Goal: Communication & Community: Answer question/provide support

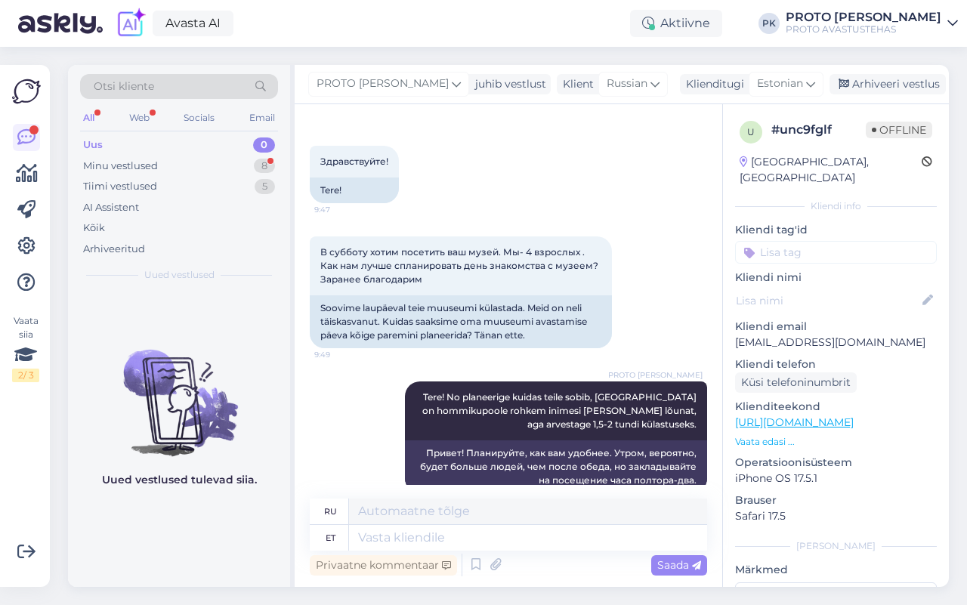
scroll to position [77, 0]
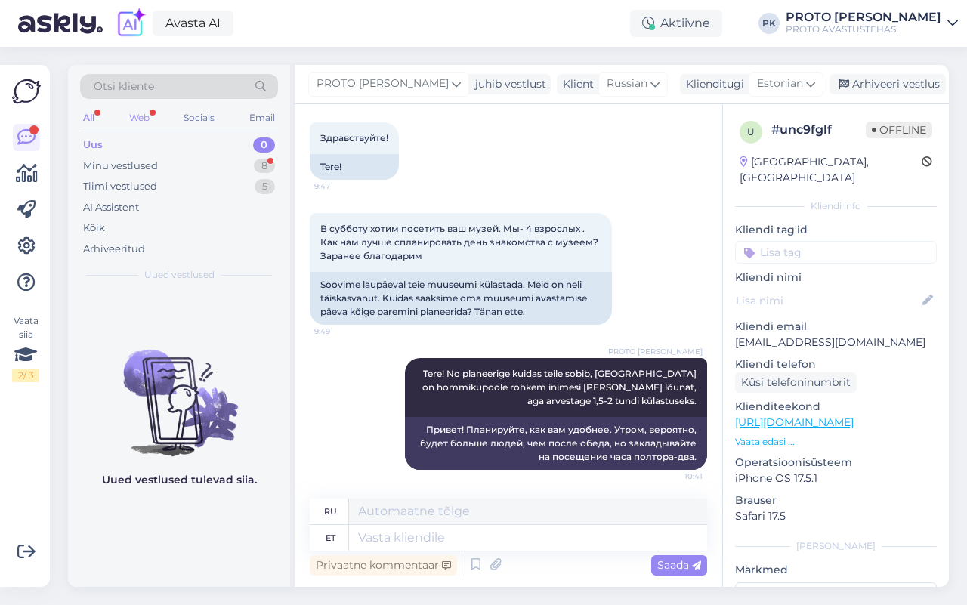
click at [136, 123] on div "Web" at bounding box center [139, 118] width 26 height 20
click at [126, 151] on div "Uus 0" at bounding box center [179, 144] width 198 height 21
click at [131, 166] on div "Minu vestlused" at bounding box center [120, 166] width 75 height 15
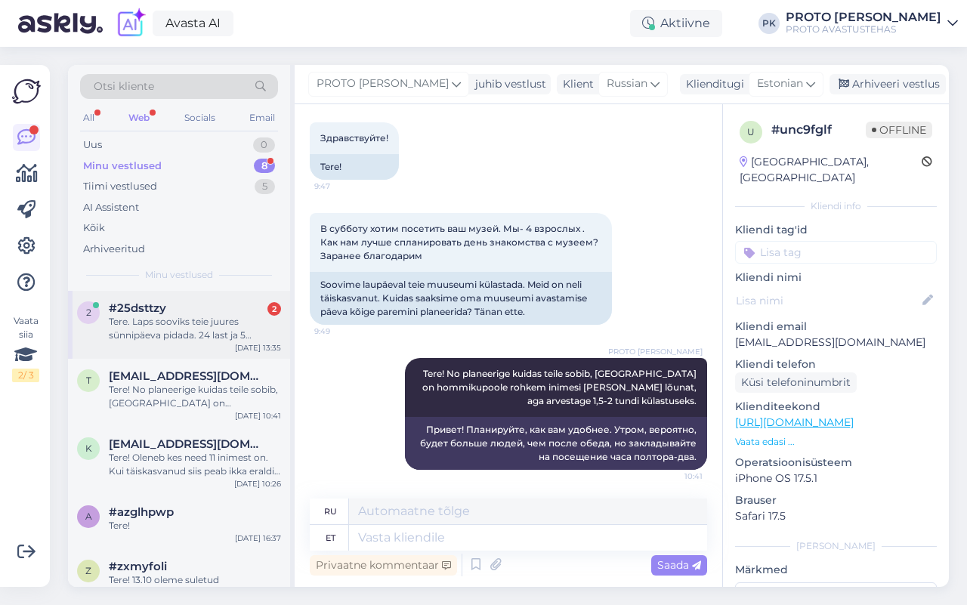
click at [152, 316] on div "Tere. Laps sooviks teie juures sünnipäeva pidada. 24 last ja 5 täiskasvanut. Mi…" at bounding box center [195, 328] width 172 height 27
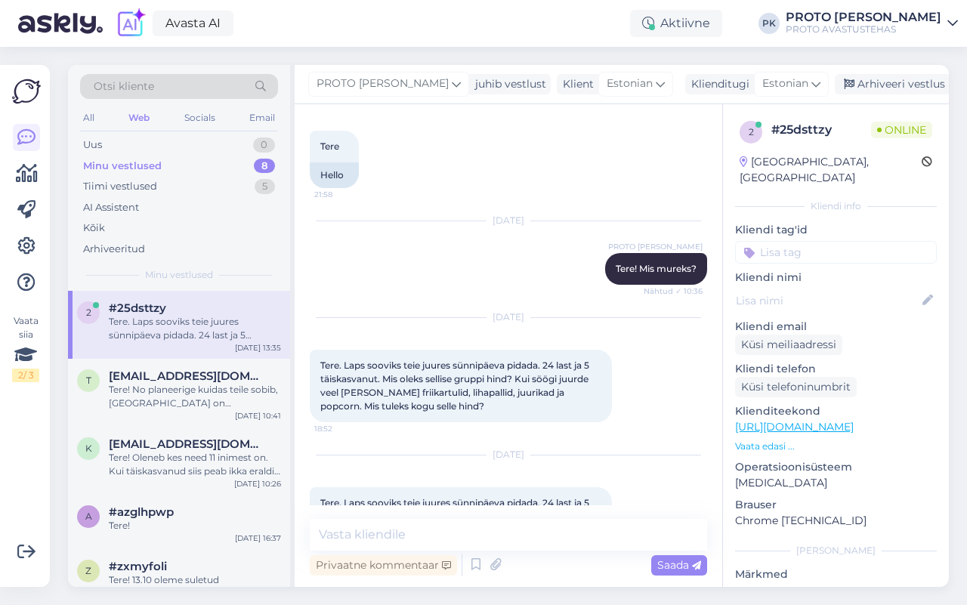
scroll to position [138, 0]
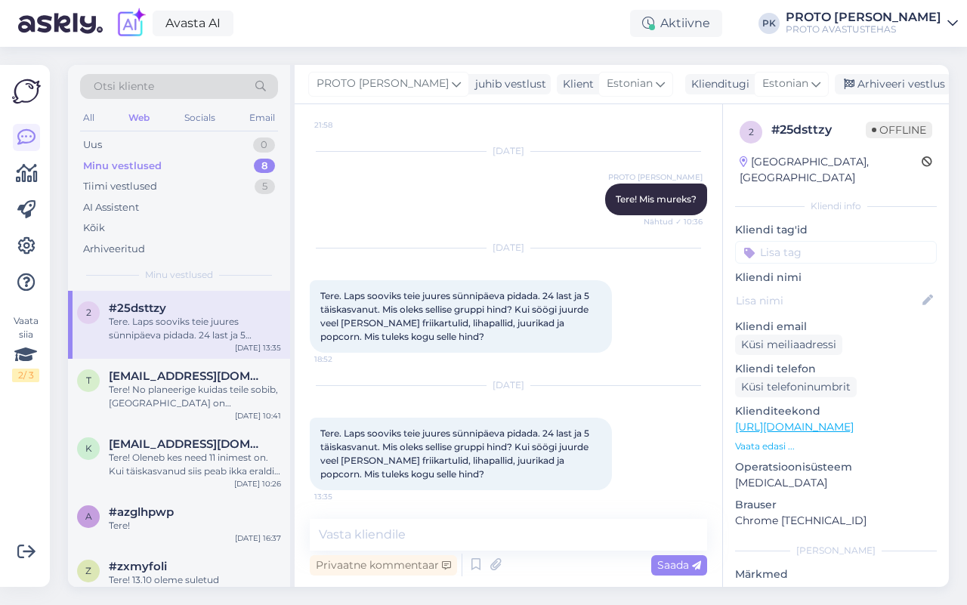
click at [523, 564] on div "Privaatne kommentaar Saada" at bounding box center [508, 565] width 397 height 29
click at [406, 541] on textarea at bounding box center [508, 535] width 397 height 32
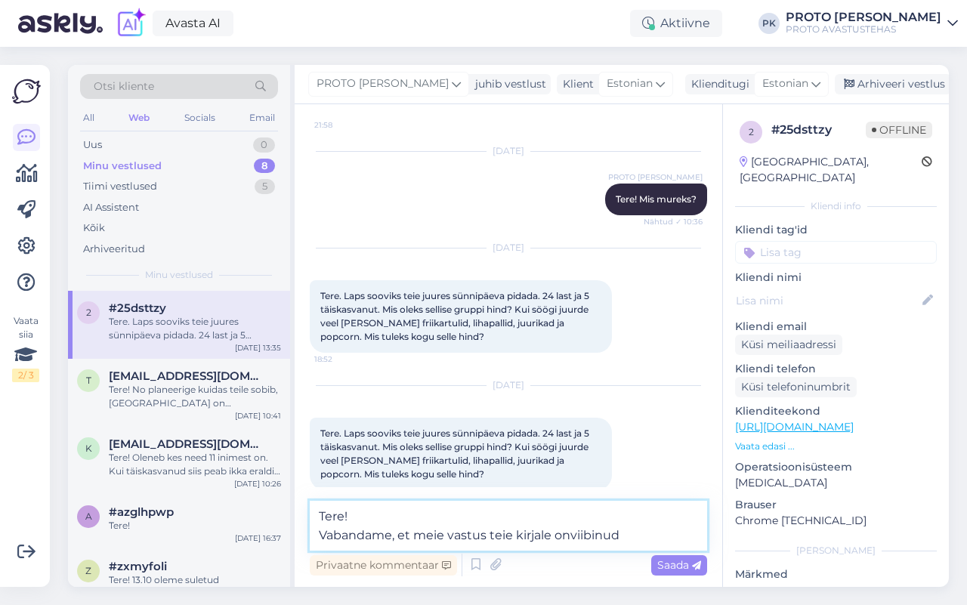
click at [500, 536] on textarea "Tere! Vabandame, et meie vastus teie kirjale onviibinud" at bounding box center [508, 526] width 397 height 50
click at [579, 533] on textarea "Tere! Vabandame, et meie vastus Teie kirjale onviibinud" at bounding box center [508, 526] width 397 height 50
click at [643, 539] on textarea "Tere! Vabandame, et meie vastus Teie kirjale on viibinud" at bounding box center [508, 526] width 397 height 50
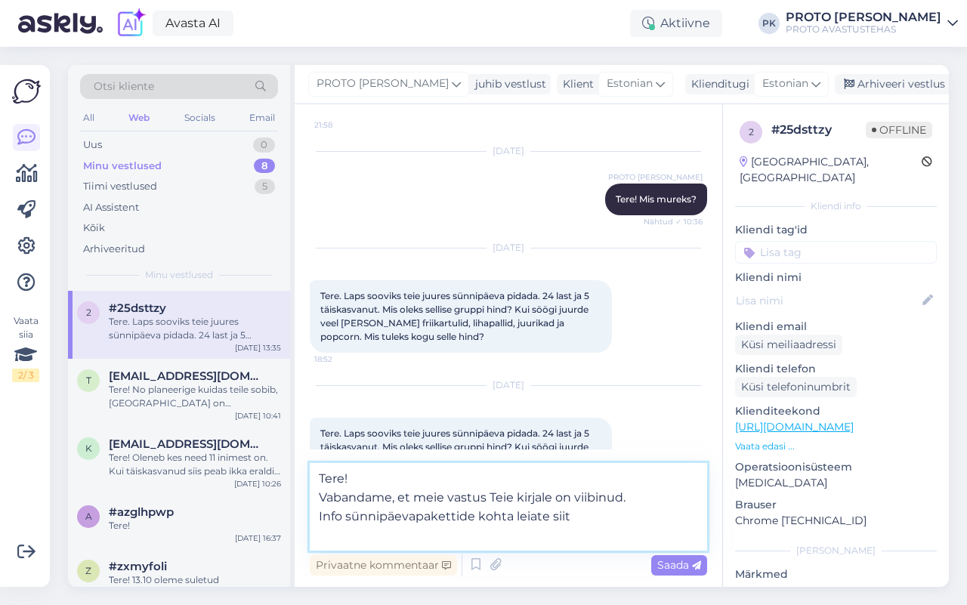
paste textarea "[URL][DOMAIN_NAME]"
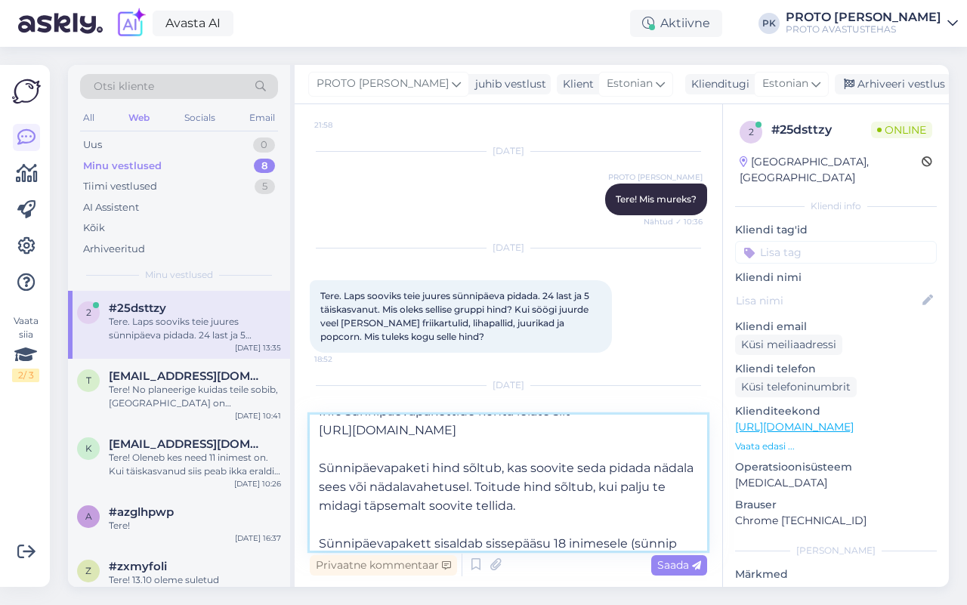
scroll to position [76, 0]
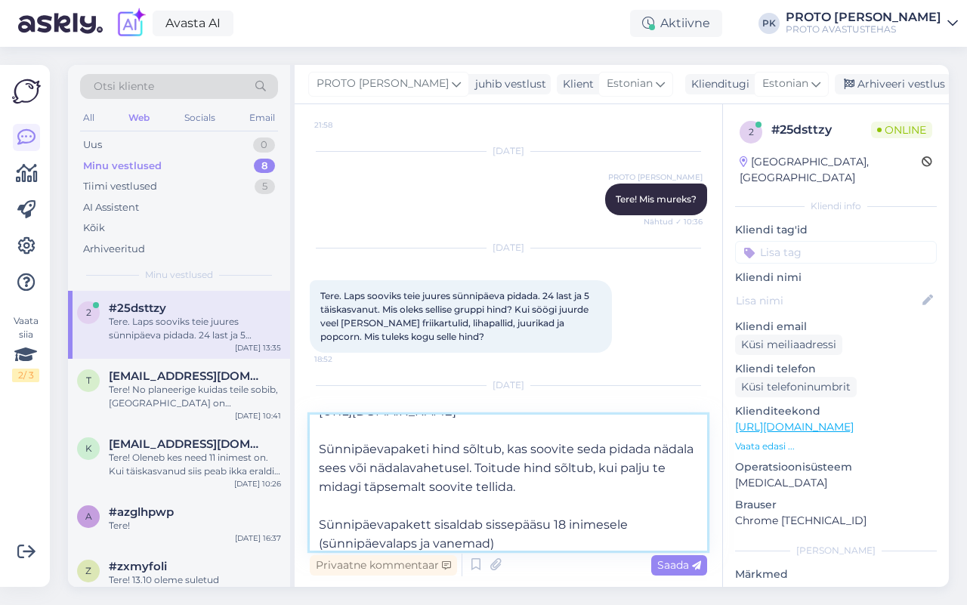
click at [323, 544] on textarea "Tere! Vabandame, et meie vastus Teie kirjale on viibinud. Info sünnipäevapakett…" at bounding box center [508, 483] width 397 height 136
click at [500, 540] on textarea "Tere! Vabandame, et meie vastus Teie kirjale on viibinud. Info sünnipäevapakett…" at bounding box center [508, 483] width 397 height 136
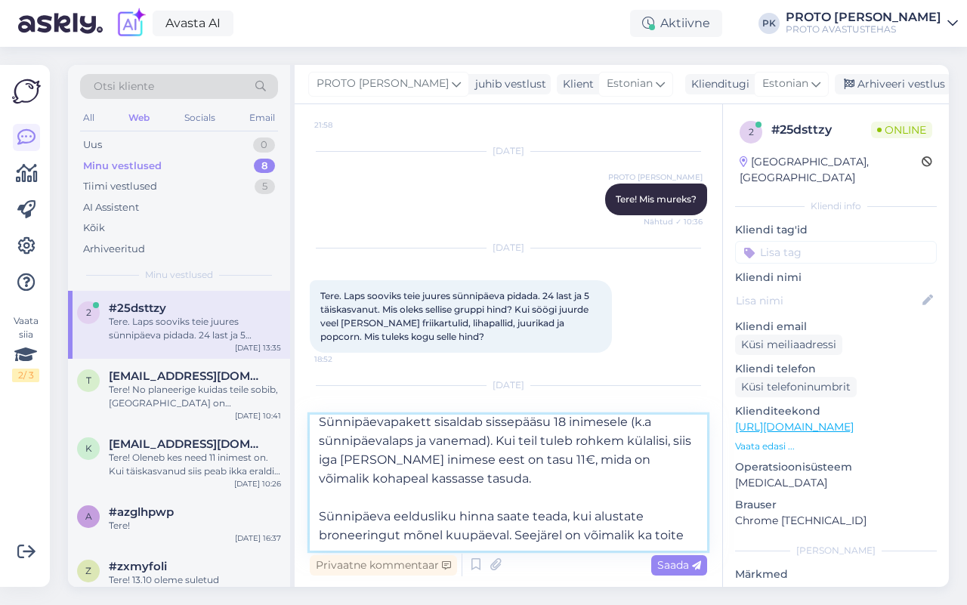
scroll to position [189, 0]
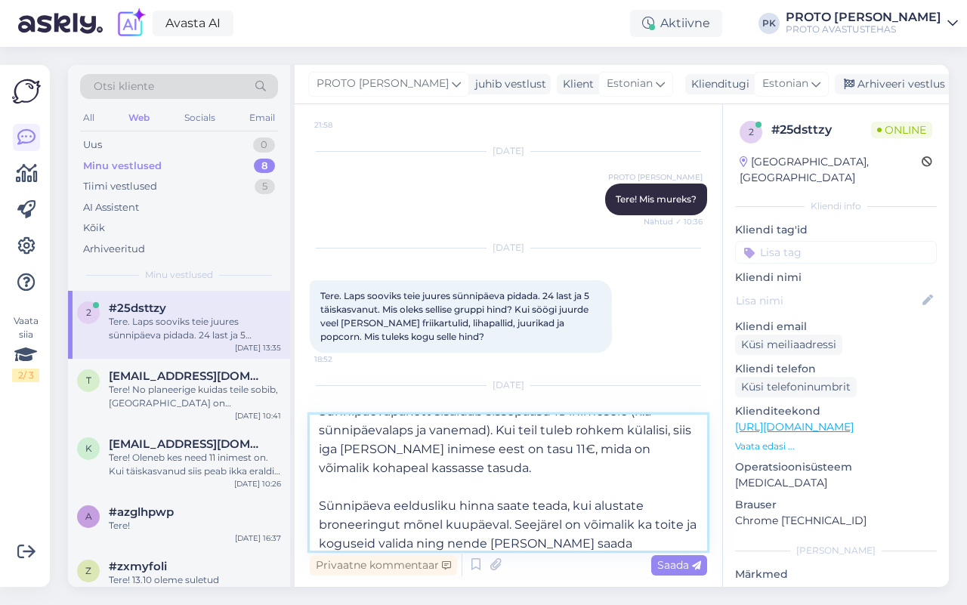
type textarea "Tere! Vabandame, et meie vastus Teie kirjale on viibinud. Info sünnipäevapakett…"
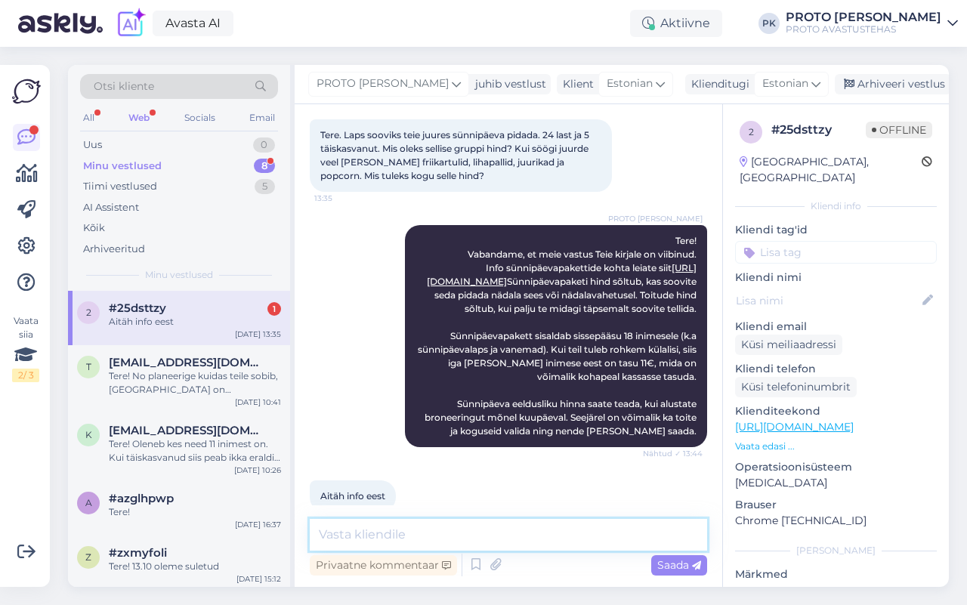
scroll to position [486, 0]
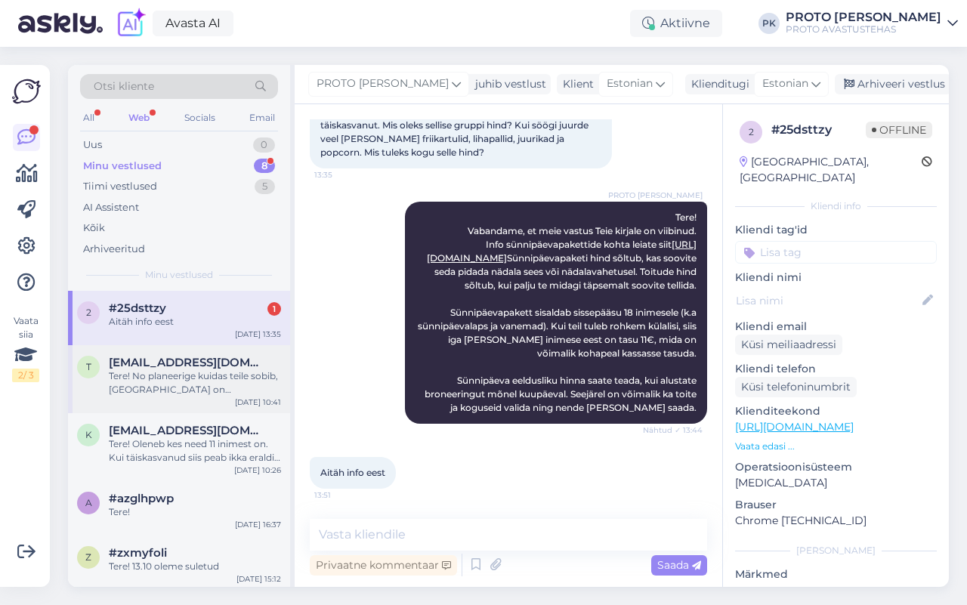
click at [179, 393] on div "Tere! No planeerige kuidas teile sobib, [GEOGRAPHIC_DATA] on hommikupoole rohke…" at bounding box center [195, 382] width 172 height 27
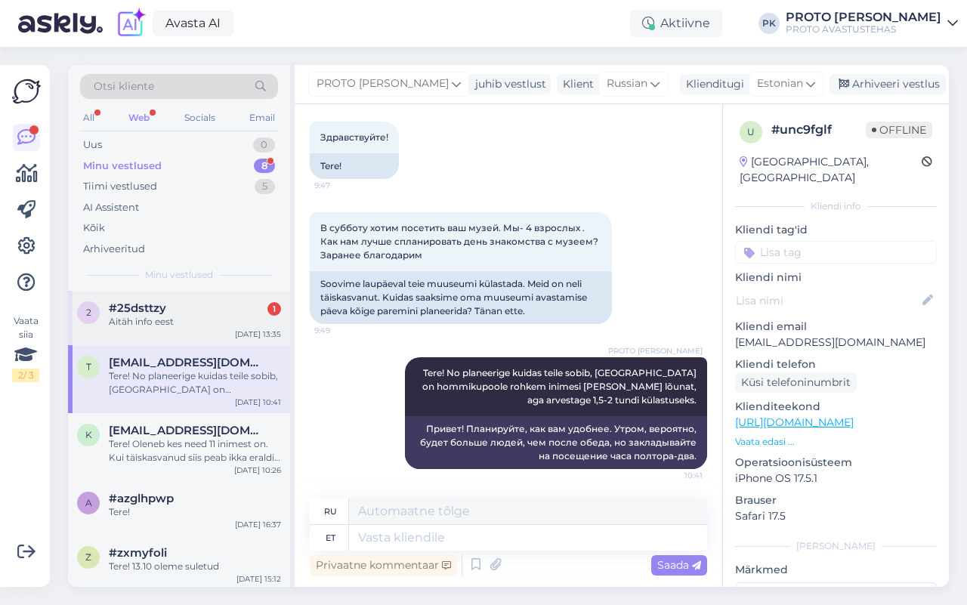
click at [159, 310] on span "#25dsttzy" at bounding box center [137, 308] width 57 height 14
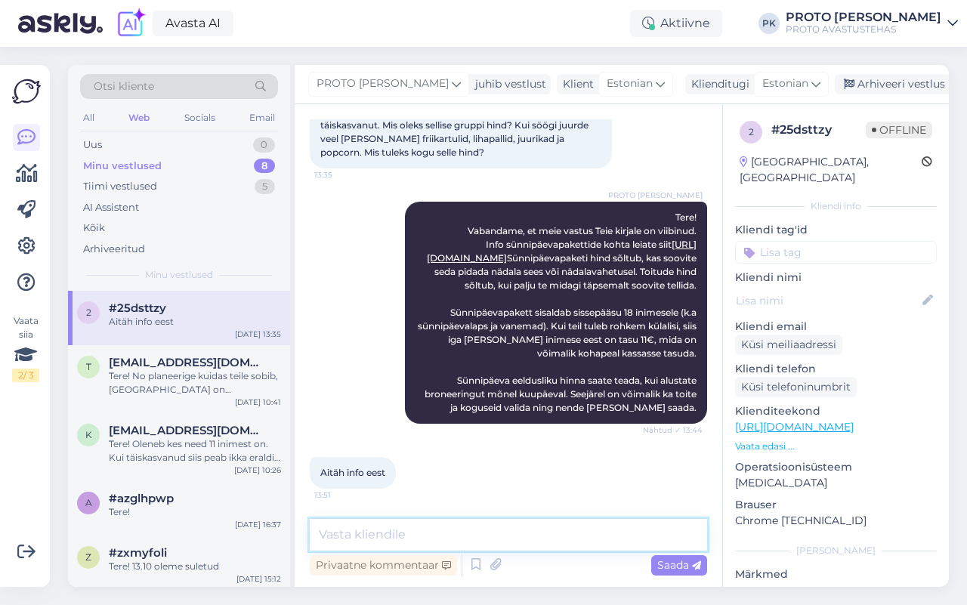
click at [489, 535] on textarea at bounding box center [508, 535] width 397 height 32
type textarea "K"
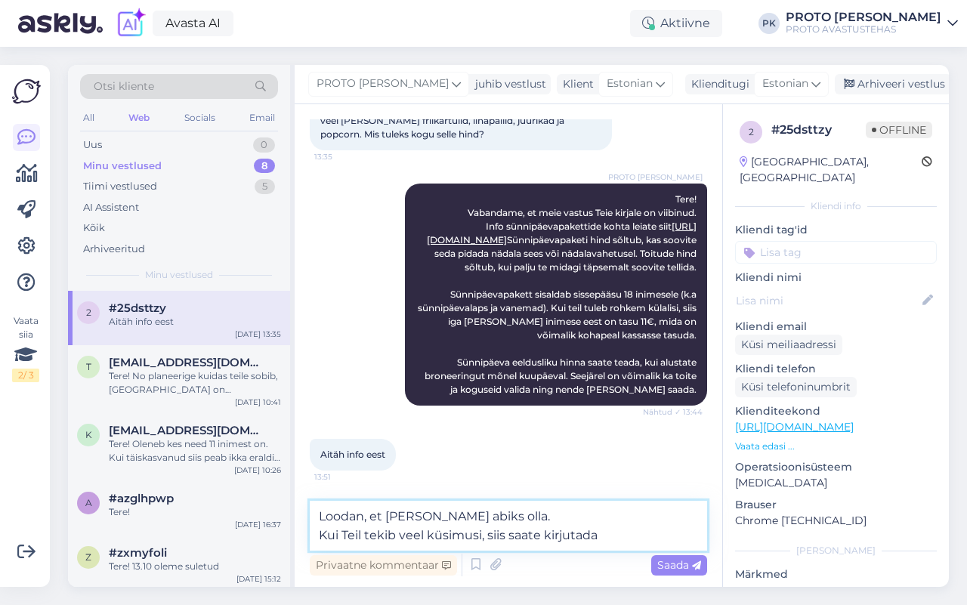
drag, startPoint x: 511, startPoint y: 537, endPoint x: 644, endPoint y: 546, distance: 133.2
click at [644, 546] on textarea "Loodan, et [PERSON_NAME] abiks olla. Kui Teil tekib veel küsimusi, siis saate k…" at bounding box center [508, 526] width 397 height 50
paste textarea "[EMAIL_ADDRESS][DOMAIN_NAME]"
type textarea "Loodan, et [PERSON_NAME] abiks olla. Kui Teil tekib veel küsimusi, siis palun k…"
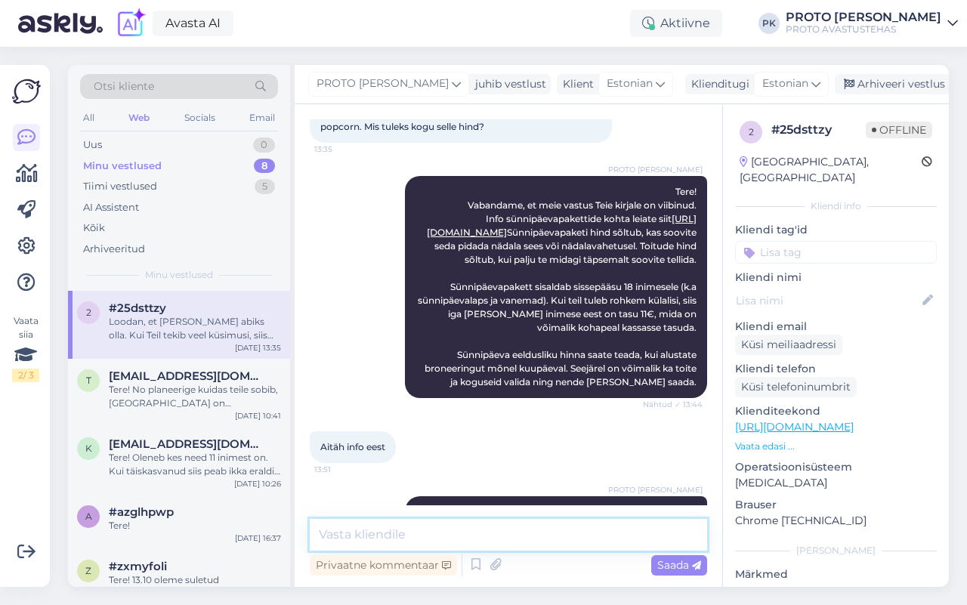
scroll to position [579, 0]
